Goal: Obtain resource: Obtain resource

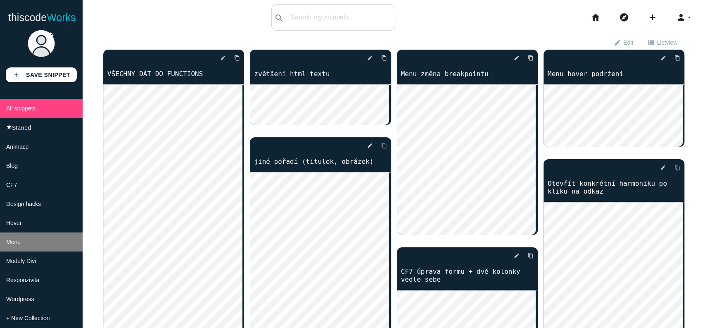
click at [15, 245] on span "Menu" at bounding box center [13, 241] width 14 height 7
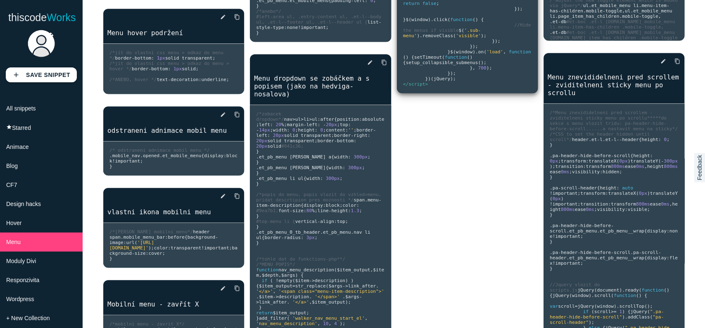
scroll to position [321, 0]
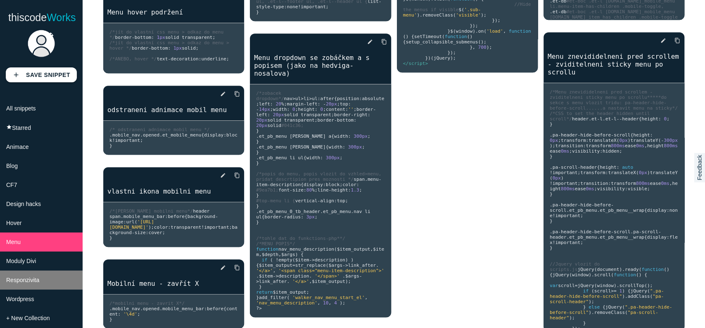
click at [40, 286] on li "Responzivita" at bounding box center [41, 279] width 83 height 19
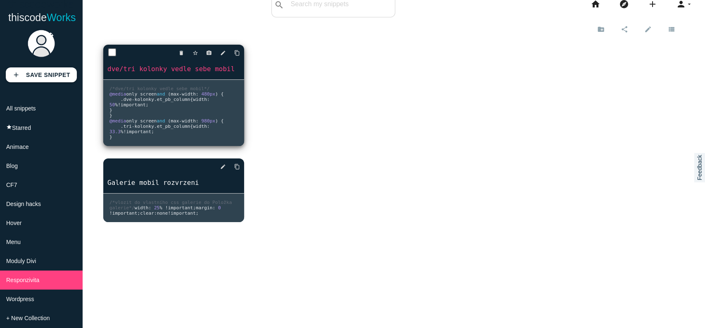
scroll to position [0, 0]
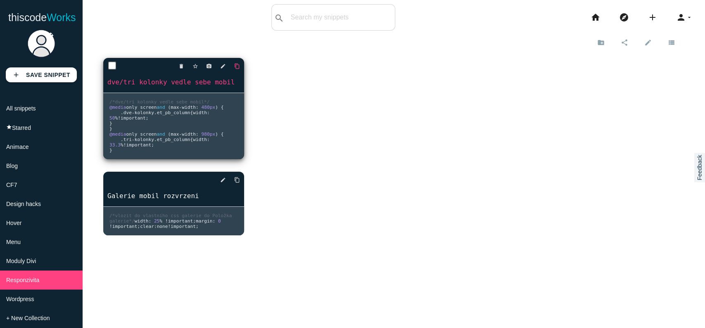
click at [235, 64] on icon "content_copy" at bounding box center [237, 66] width 6 height 15
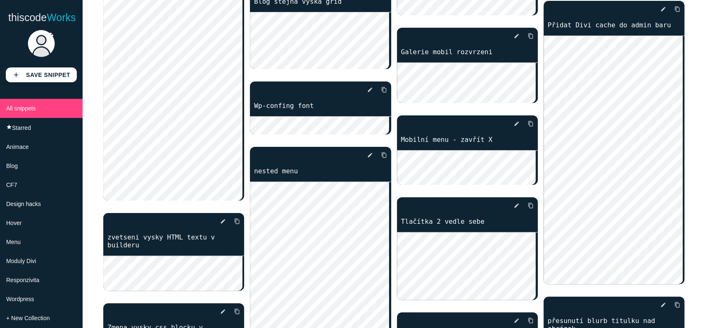
scroll to position [688, 0]
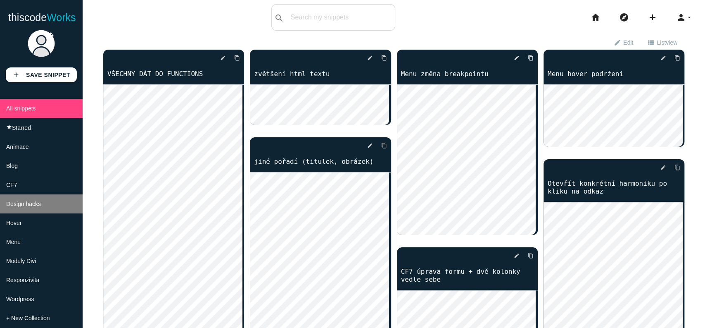
click at [43, 208] on li "Design hacks" at bounding box center [41, 203] width 83 height 19
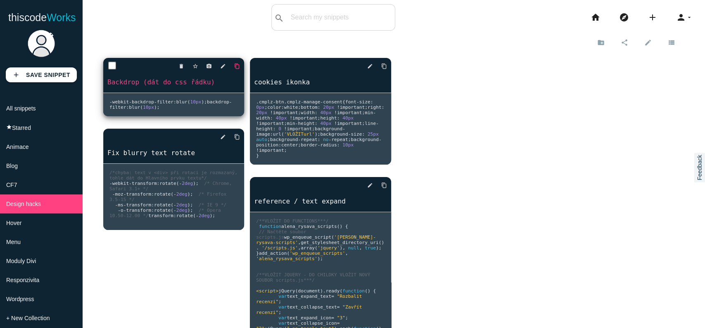
click at [234, 66] on icon "content_copy" at bounding box center [237, 66] width 6 height 15
